Goal: Task Accomplishment & Management: Use online tool/utility

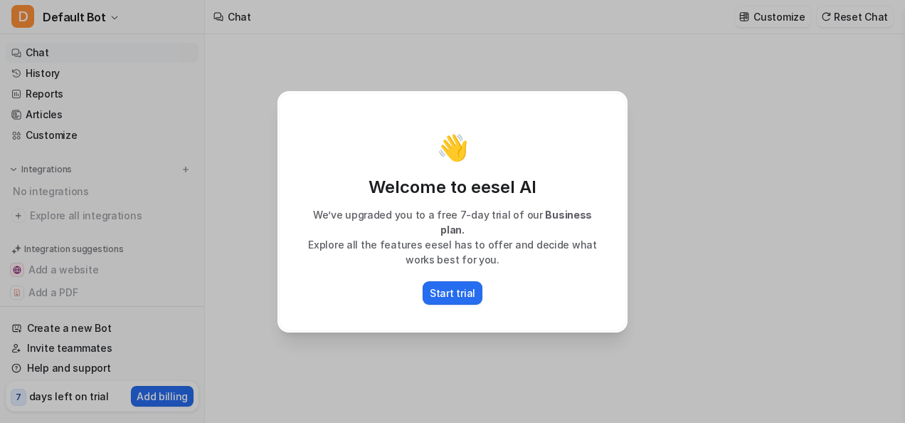
click at [673, 249] on div "👋 Welcome to eesel AI We’ve upgraded you to a free 7-day trial of our Business …" at bounding box center [452, 211] width 905 height 423
click at [455, 288] on p "Start trial" at bounding box center [453, 292] width 46 height 15
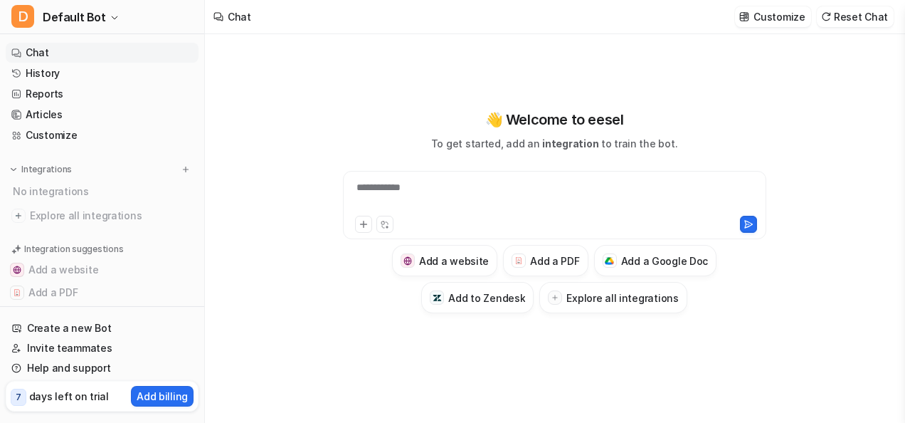
click at [405, 189] on div "**********" at bounding box center [555, 196] width 417 height 33
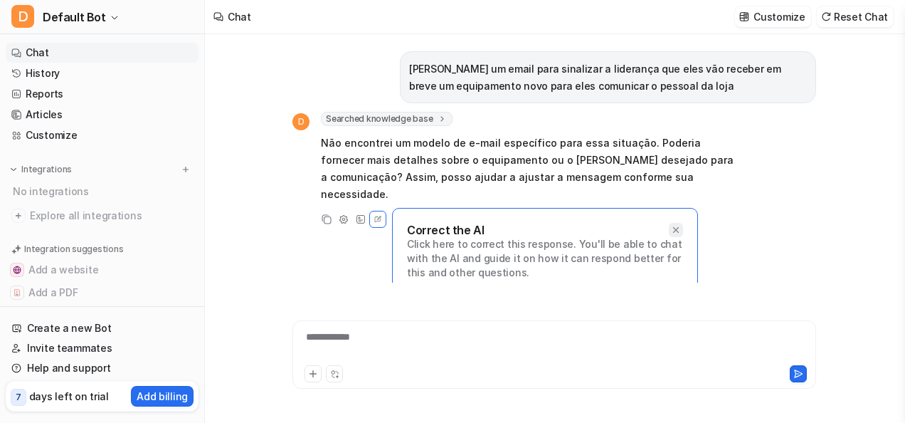
click at [682, 223] on div at bounding box center [676, 230] width 14 height 14
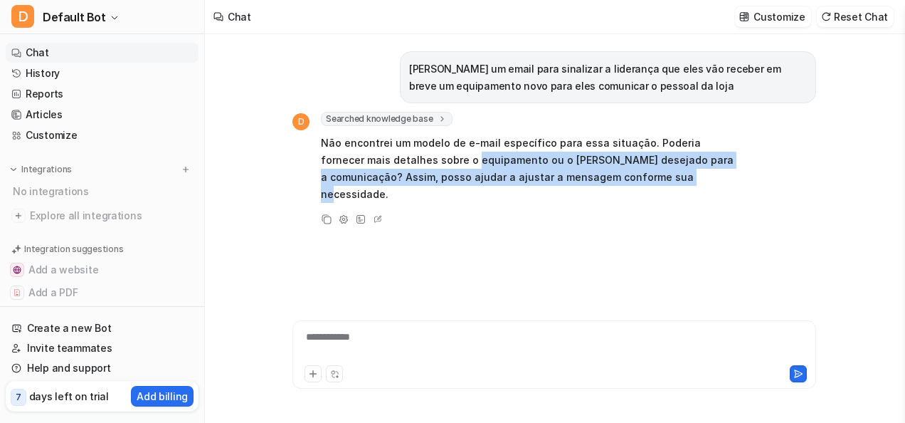
drag, startPoint x: 429, startPoint y: 158, endPoint x: 668, endPoint y: 184, distance: 239.9
click at [668, 184] on p "Não encontrei um modelo de e-mail específico para essa situação. Poderia fornec…" at bounding box center [529, 169] width 416 height 68
drag, startPoint x: 668, startPoint y: 184, endPoint x: 646, endPoint y: 186, distance: 21.5
click at [646, 186] on span "Não encontrei um modelo de e-mail específico para essa situação. Poderia fornec…" at bounding box center [529, 168] width 416 height 73
click at [634, 186] on span "Não encontrei um modelo de e-mail específico para essa situação. Poderia fornec…" at bounding box center [529, 168] width 416 height 73
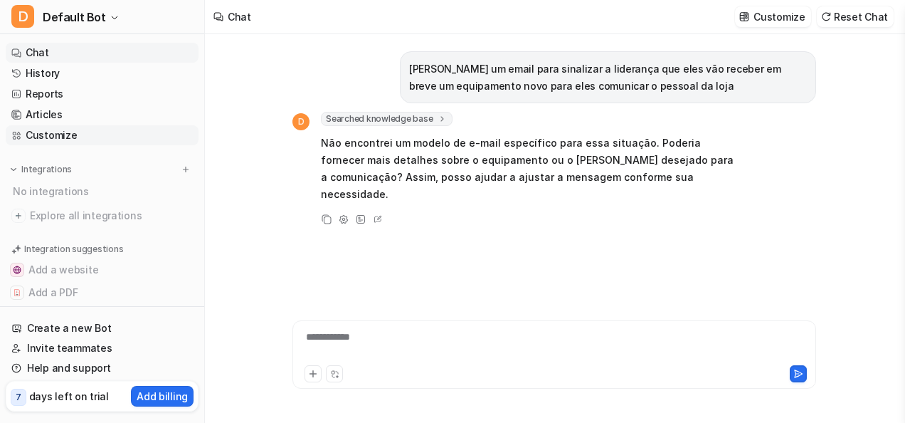
click at [73, 142] on link "Customize" at bounding box center [102, 135] width 193 height 20
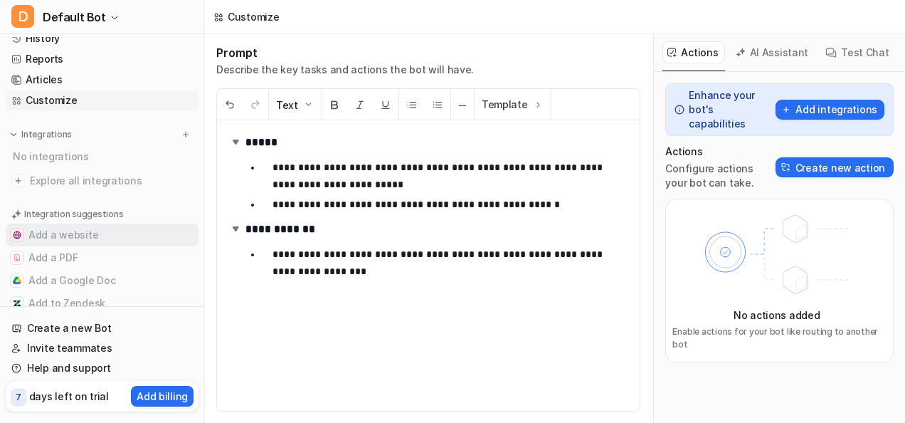
scroll to position [65, 0]
